Goal: Task Accomplishment & Management: Use online tool/utility

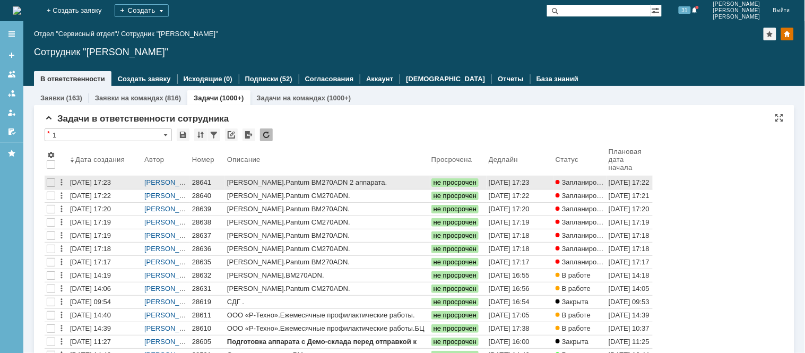
click at [206, 181] on div "28641" at bounding box center [207, 182] width 31 height 8
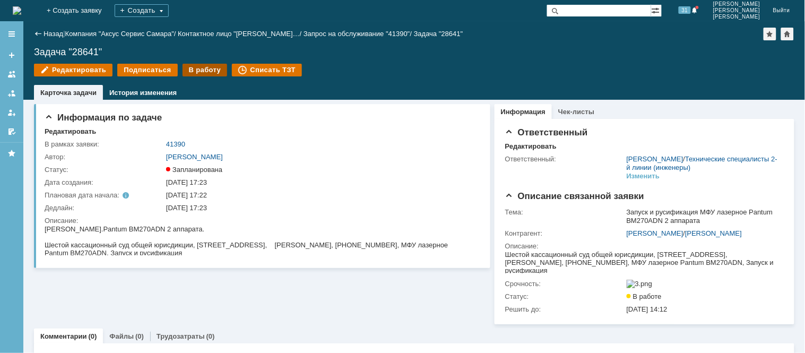
click at [196, 67] on div "В работу" at bounding box center [204, 70] width 45 height 13
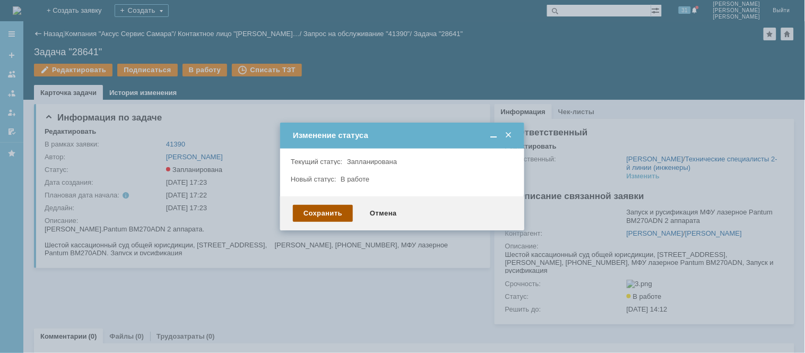
click at [342, 212] on div "Сохранить" at bounding box center [323, 213] width 60 height 17
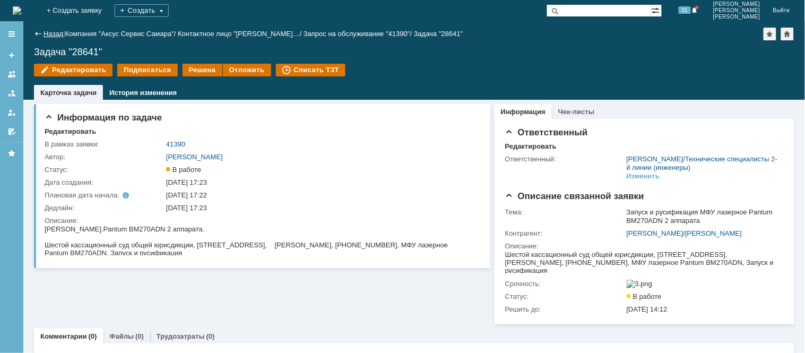
click at [44, 36] on link "Назад" at bounding box center [53, 34] width 20 height 8
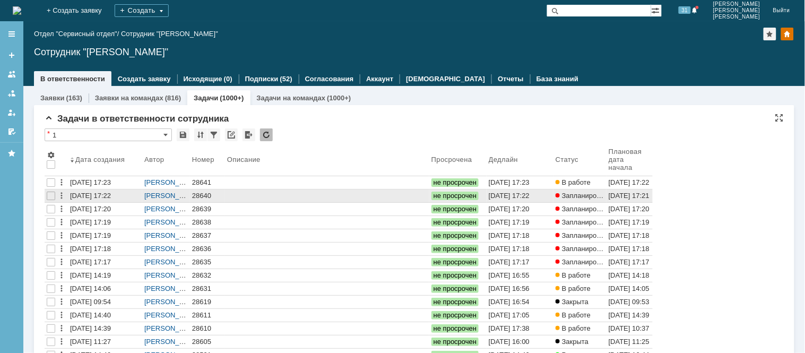
click at [200, 198] on div "28640" at bounding box center [207, 195] width 31 height 8
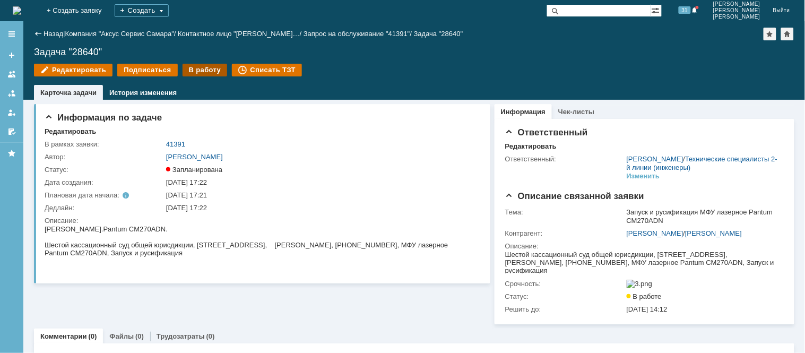
click at [190, 72] on div "В работу" at bounding box center [204, 70] width 45 height 13
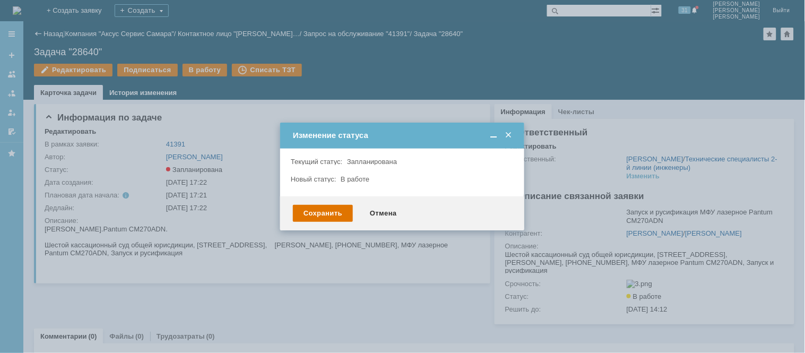
click at [329, 203] on div "Сохранить Отмена" at bounding box center [402, 213] width 244 height 34
click at [327, 207] on div "Сохранить" at bounding box center [323, 213] width 60 height 17
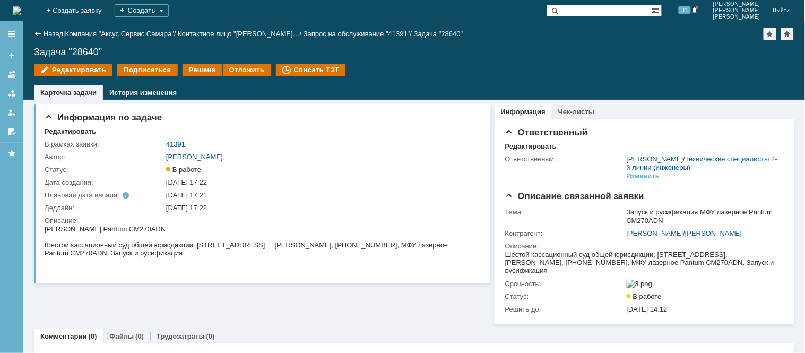
click at [655, 64] on div "Редактировать Подписаться Решена Отложить Списать ТЗТ" at bounding box center [414, 75] width 760 height 22
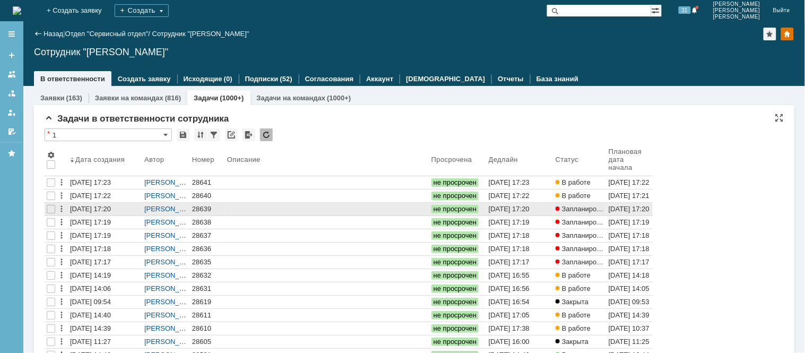
click at [198, 208] on div "28639" at bounding box center [207, 209] width 31 height 8
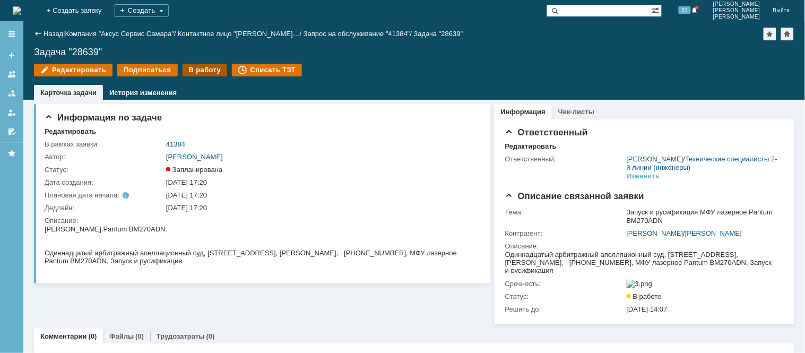
click at [199, 67] on div "В работу" at bounding box center [204, 70] width 45 height 13
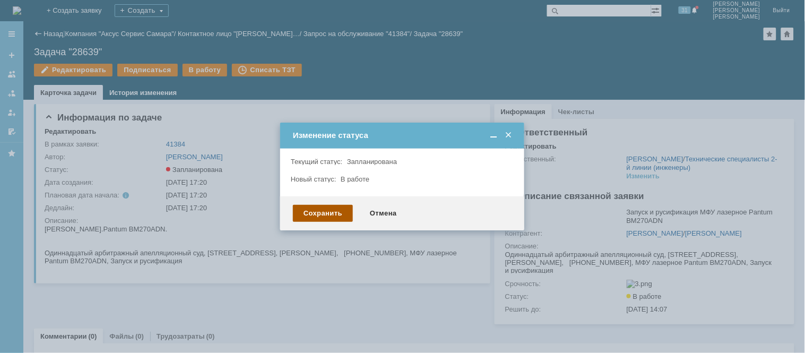
click at [317, 212] on div "Сохранить" at bounding box center [323, 213] width 60 height 17
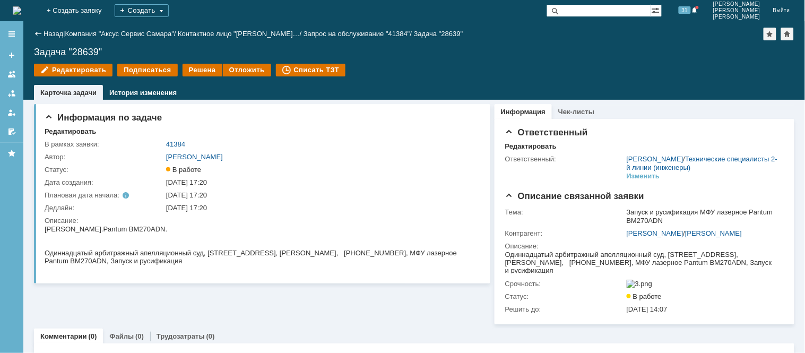
click at [21, 13] on img at bounding box center [17, 10] width 8 height 8
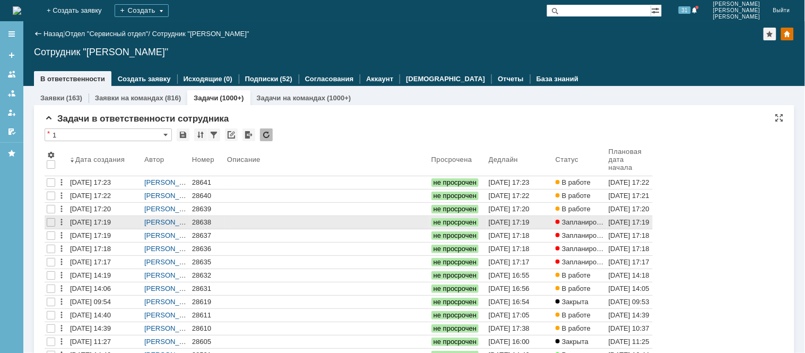
click at [197, 220] on div "28638" at bounding box center [207, 222] width 31 height 8
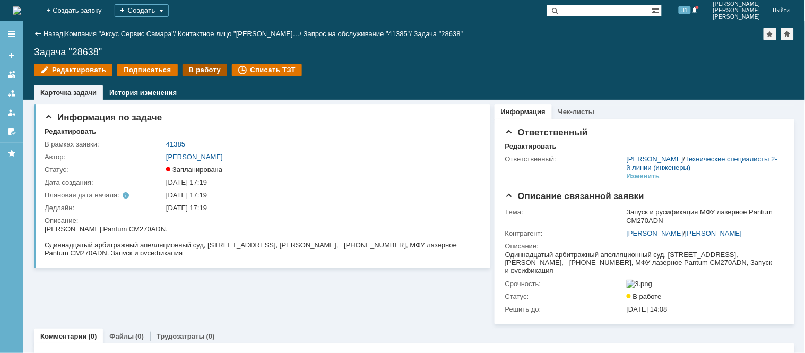
click at [202, 67] on div "В работу" at bounding box center [204, 70] width 45 height 13
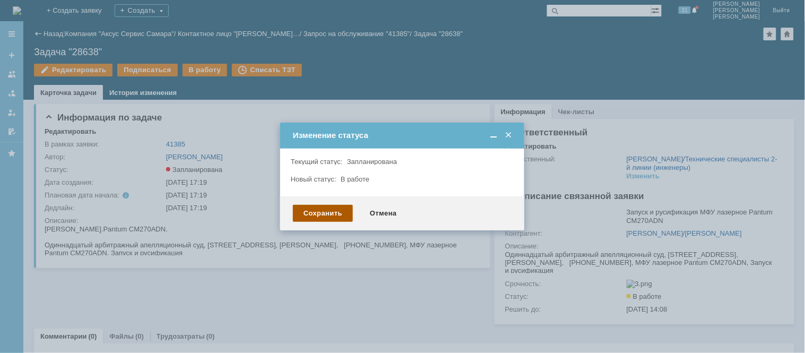
click at [332, 209] on div "Сохранить" at bounding box center [323, 213] width 60 height 17
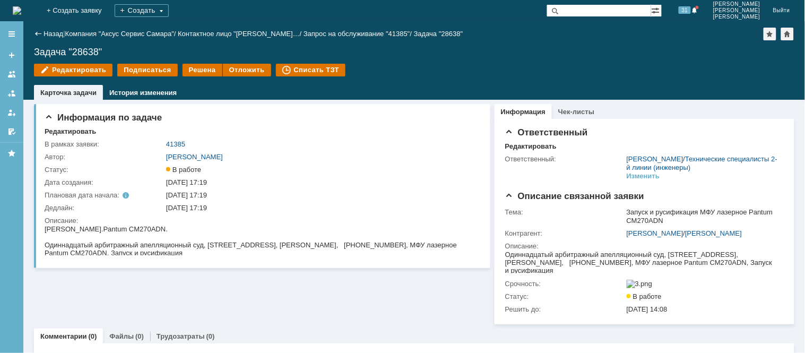
click at [21, 8] on img at bounding box center [17, 10] width 8 height 8
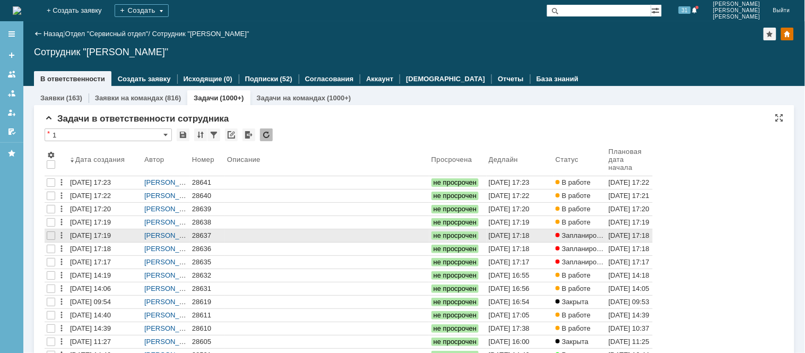
click at [200, 234] on div "28637" at bounding box center [207, 235] width 31 height 8
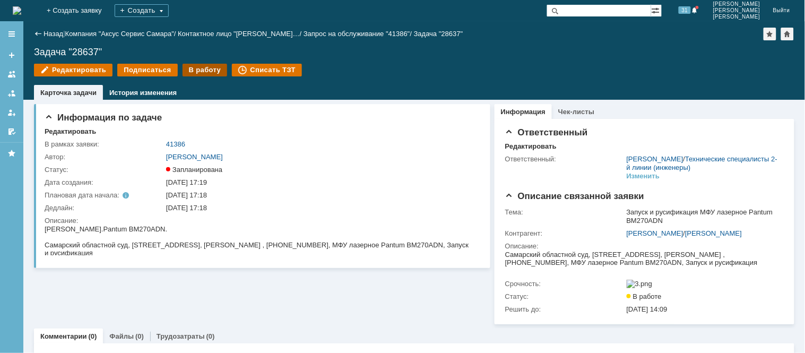
click at [197, 72] on div "В работу" at bounding box center [204, 70] width 45 height 13
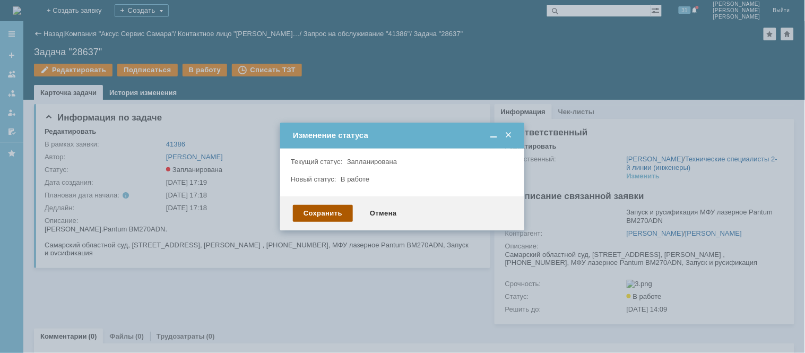
click at [325, 212] on div "Сохранить" at bounding box center [323, 213] width 60 height 17
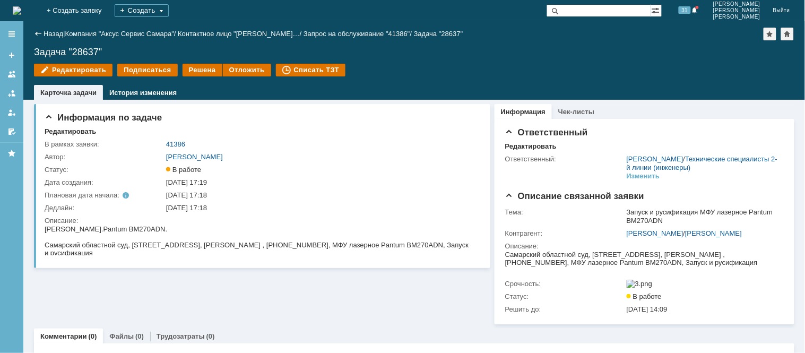
click at [21, 6] on img at bounding box center [17, 10] width 8 height 8
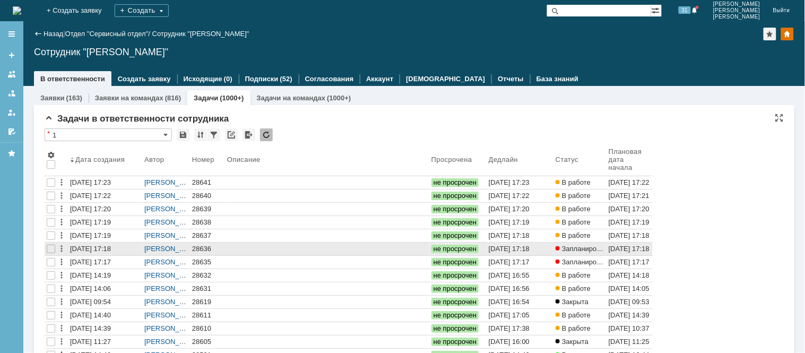
click at [205, 252] on div "28636" at bounding box center [207, 248] width 31 height 8
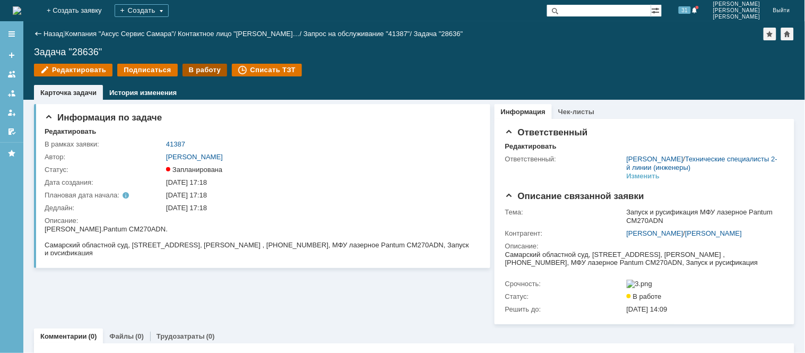
click at [203, 69] on div "В работу" at bounding box center [204, 70] width 45 height 13
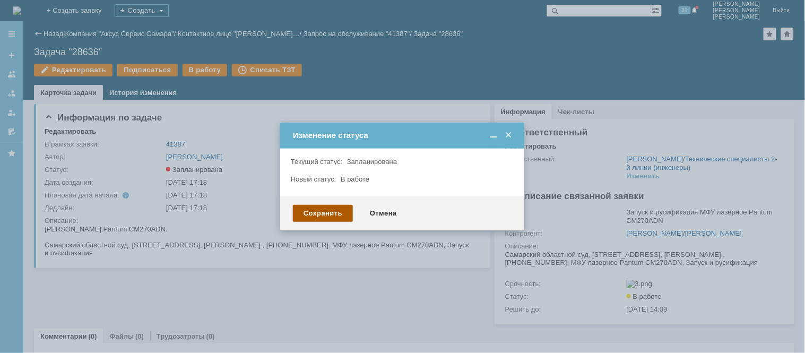
click at [324, 214] on div "Сохранить" at bounding box center [323, 213] width 60 height 17
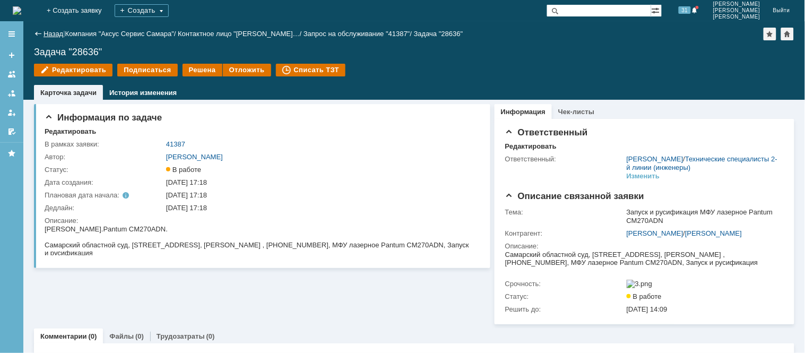
click at [49, 37] on link "Назад" at bounding box center [53, 34] width 20 height 8
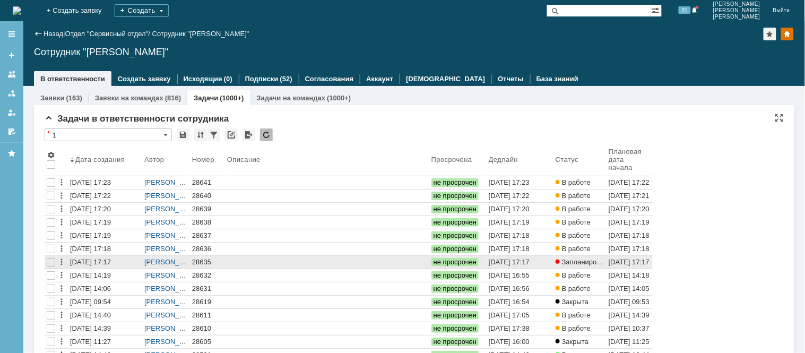
click at [198, 262] on div "28635" at bounding box center [207, 262] width 31 height 8
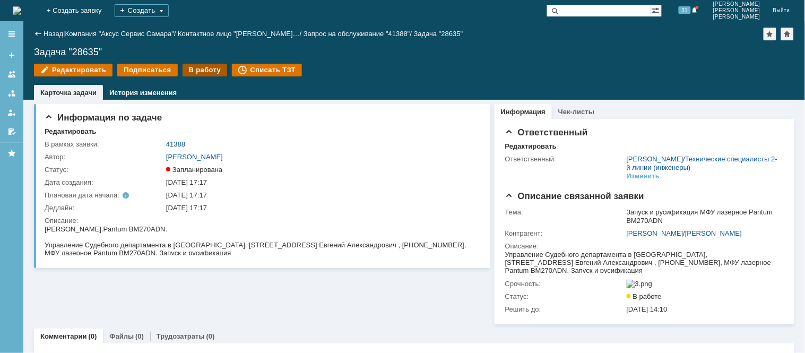
click at [194, 65] on div "В работу" at bounding box center [204, 70] width 45 height 13
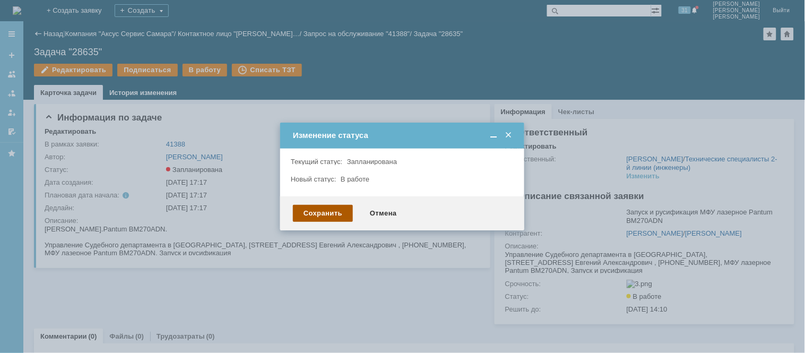
click at [327, 207] on div "Сохранить" at bounding box center [323, 213] width 60 height 17
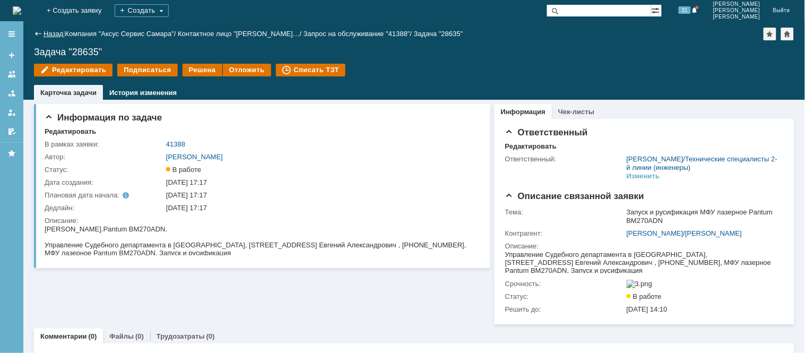
click at [50, 32] on link "Назад" at bounding box center [53, 34] width 20 height 8
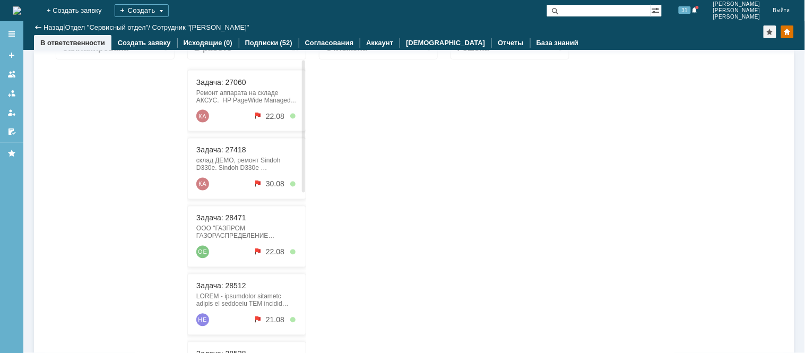
drag, startPoint x: 228, startPoint y: 176, endPoint x: 218, endPoint y: 165, distance: 14.7
click at [218, 165] on div "склад ДЕМО, ремонт Sindoh D330e. Sindoh D330e 386530100827 восстановить аппарат…" at bounding box center [246, 163] width 101 height 15
click at [217, 150] on link "Задача: 27418" at bounding box center [221, 149] width 50 height 8
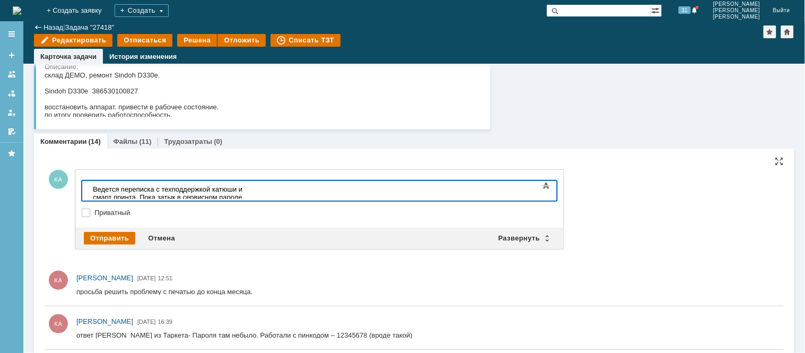
click at [243, 189] on div "Ведется переписка с техподдержкой катюши и смарт принта. Пока затык в сервисном…" at bounding box center [167, 197] width 151 height 24
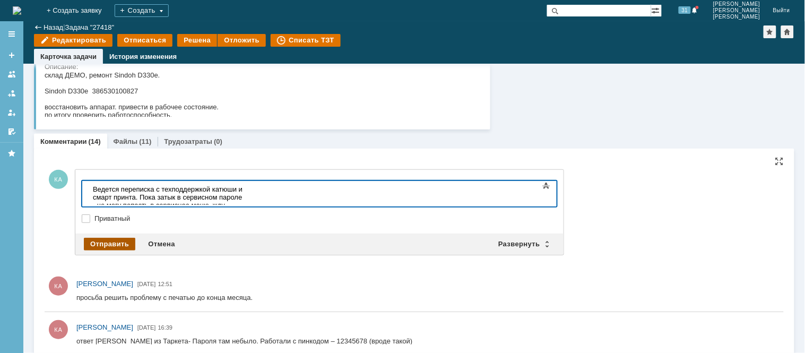
click at [104, 239] on div "Отправить" at bounding box center [109, 244] width 51 height 13
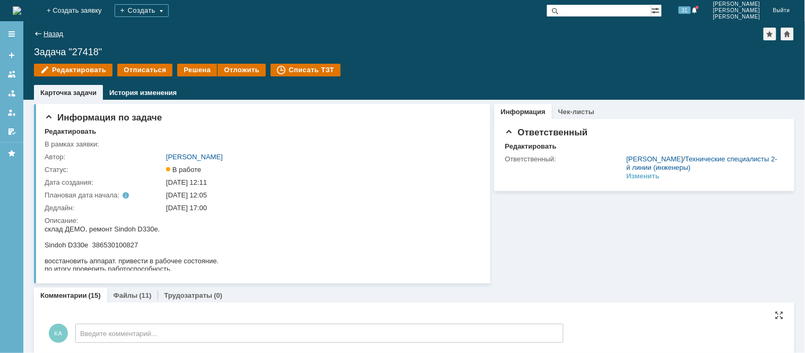
click at [48, 32] on link "Назад" at bounding box center [53, 34] width 20 height 8
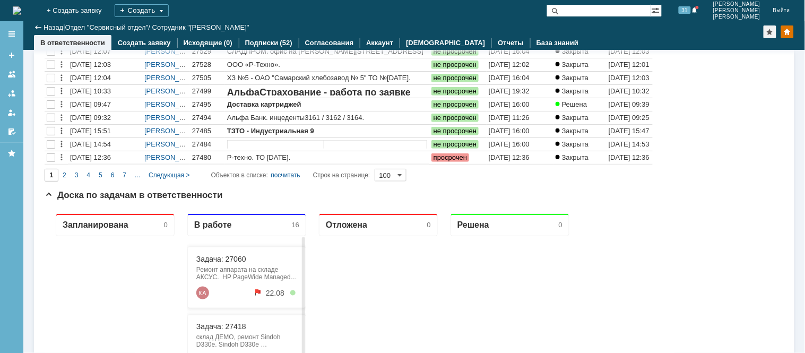
click at [256, 266] on div "Ремонт аппарата на складе АКСУС. HP PageWide Managed E77650dn NLBVM8X16L не печ…" at bounding box center [246, 272] width 101 height 15
click at [228, 256] on link "Задача: 27060" at bounding box center [221, 258] width 50 height 8
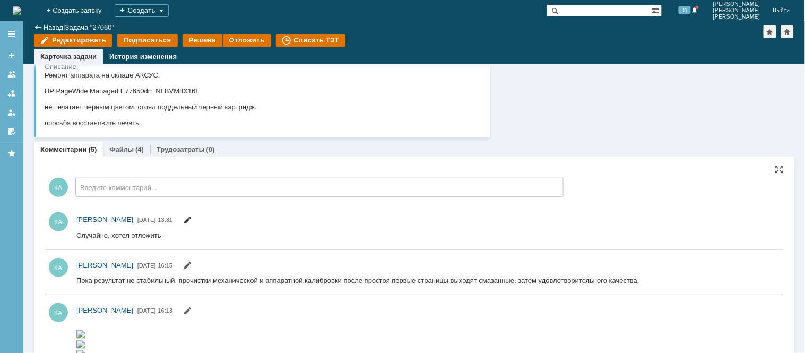
click at [191, 219] on span at bounding box center [187, 221] width 8 height 8
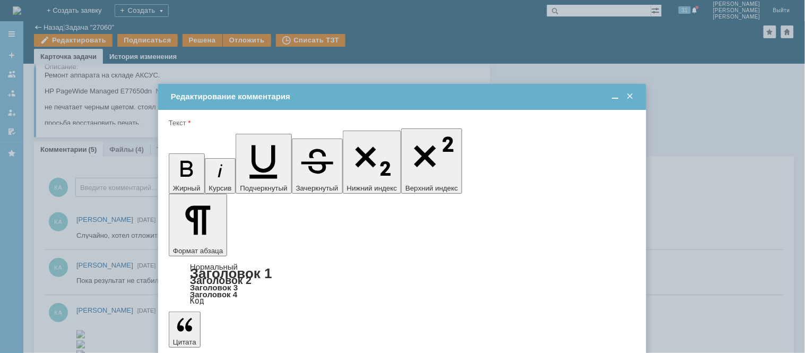
drag, startPoint x: 275, startPoint y: 2966, endPoint x: 156, endPoint y: 2958, distance: 119.0
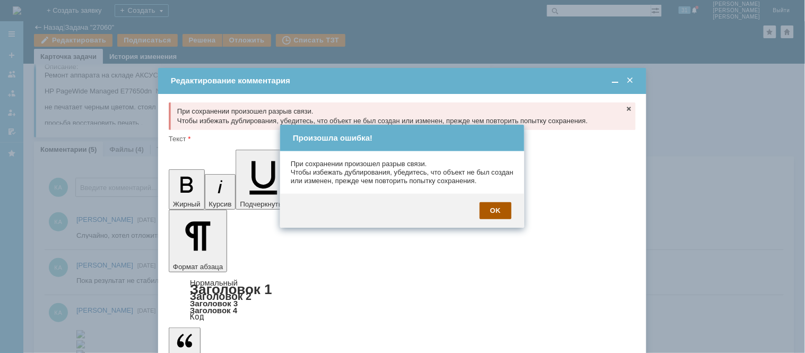
click at [504, 214] on div "OK" at bounding box center [495, 210] width 32 height 17
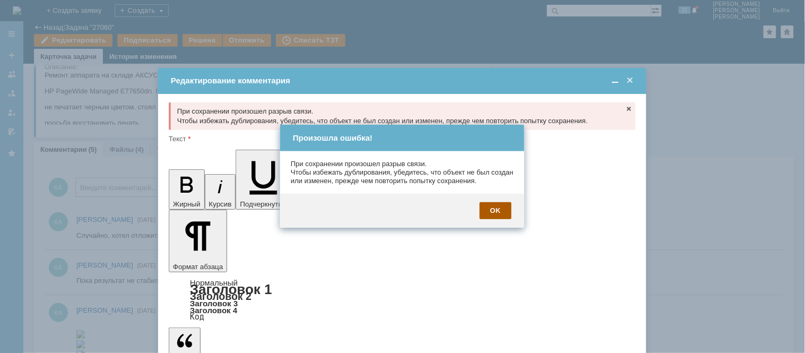
drag, startPoint x: 208, startPoint y: 268, endPoint x: 330, endPoint y: 55, distance: 245.4
click at [499, 215] on div "OK" at bounding box center [495, 210] width 32 height 17
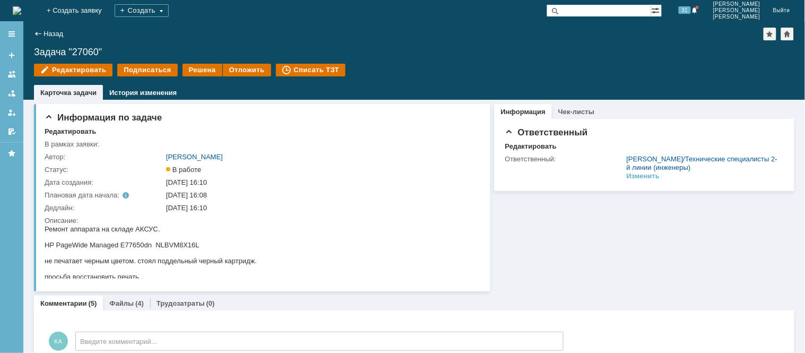
click at [16, 6] on img at bounding box center [17, 10] width 8 height 8
